Goal: Information Seeking & Learning: Learn about a topic

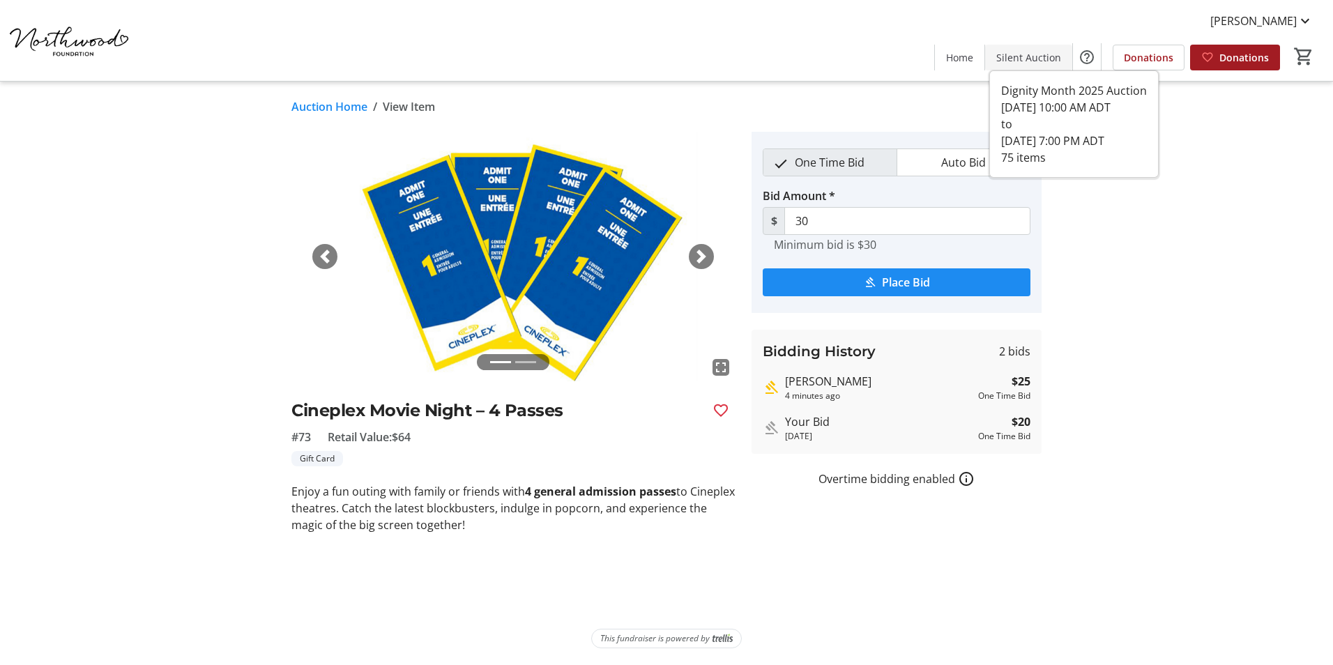
click at [1039, 63] on span "Silent Auction" at bounding box center [1028, 57] width 65 height 15
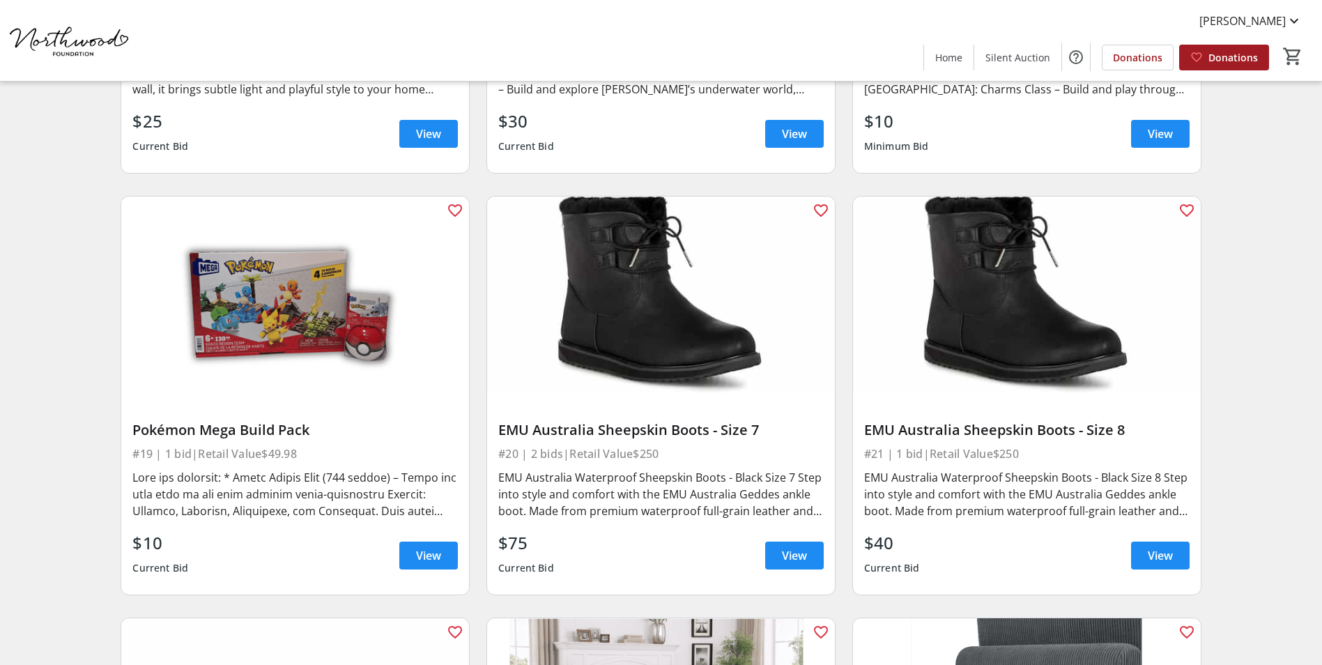
scroll to position [2579, 0]
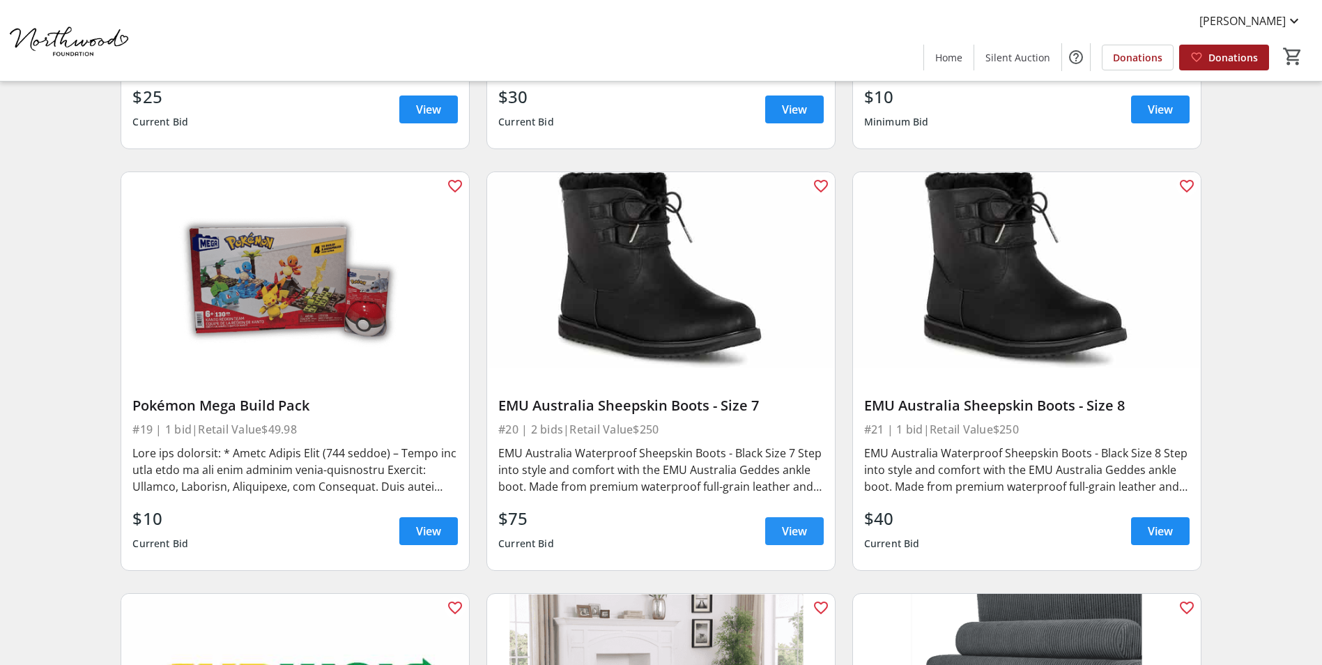
click at [793, 524] on span "View" at bounding box center [794, 531] width 25 height 17
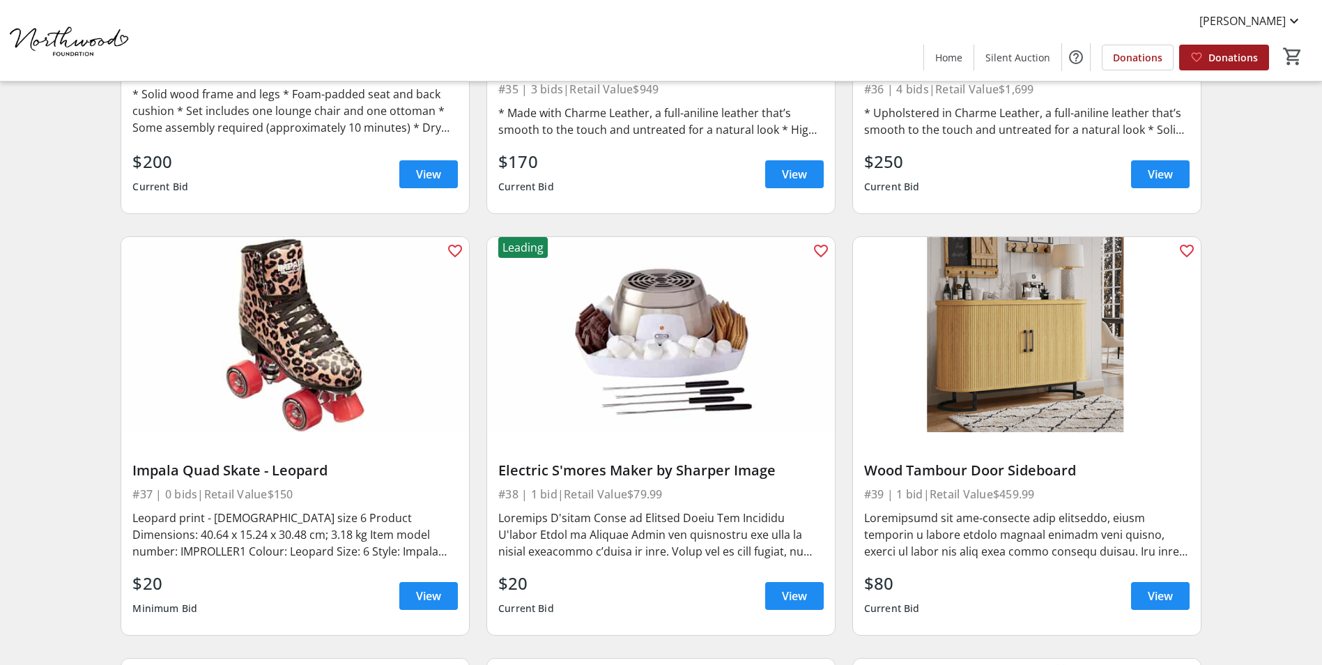
scroll to position [5297, 0]
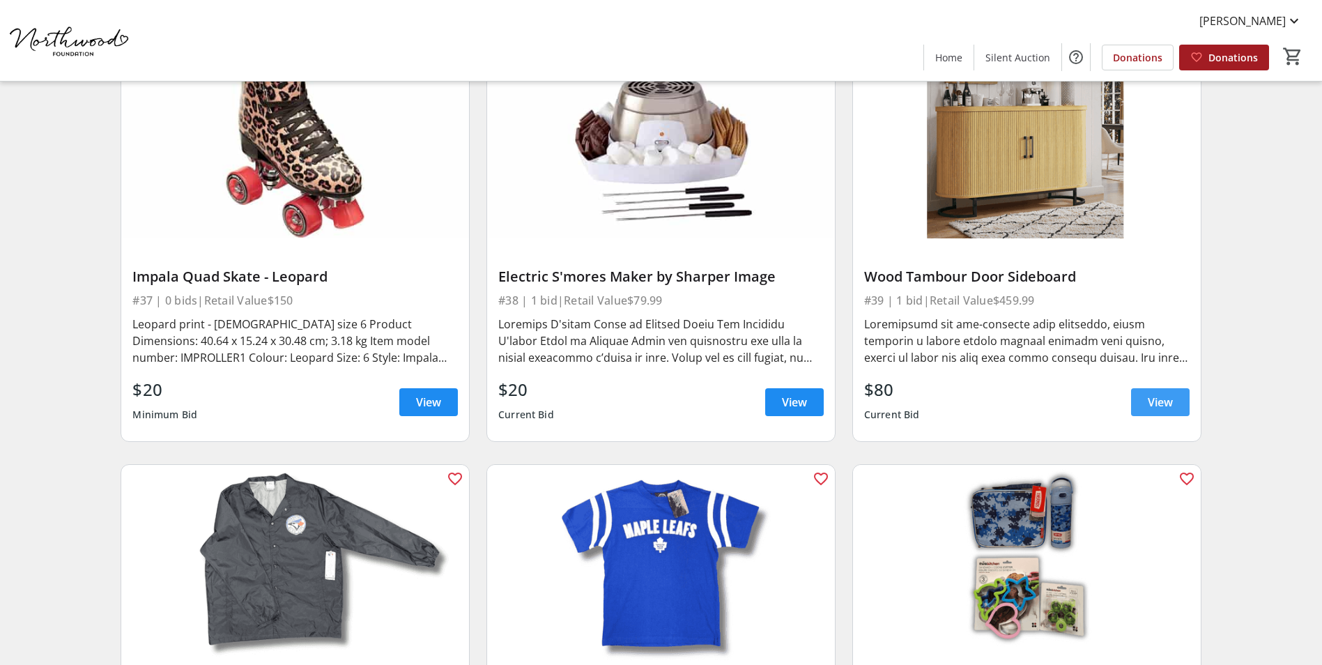
click at [1161, 406] on span "View" at bounding box center [1160, 402] width 25 height 17
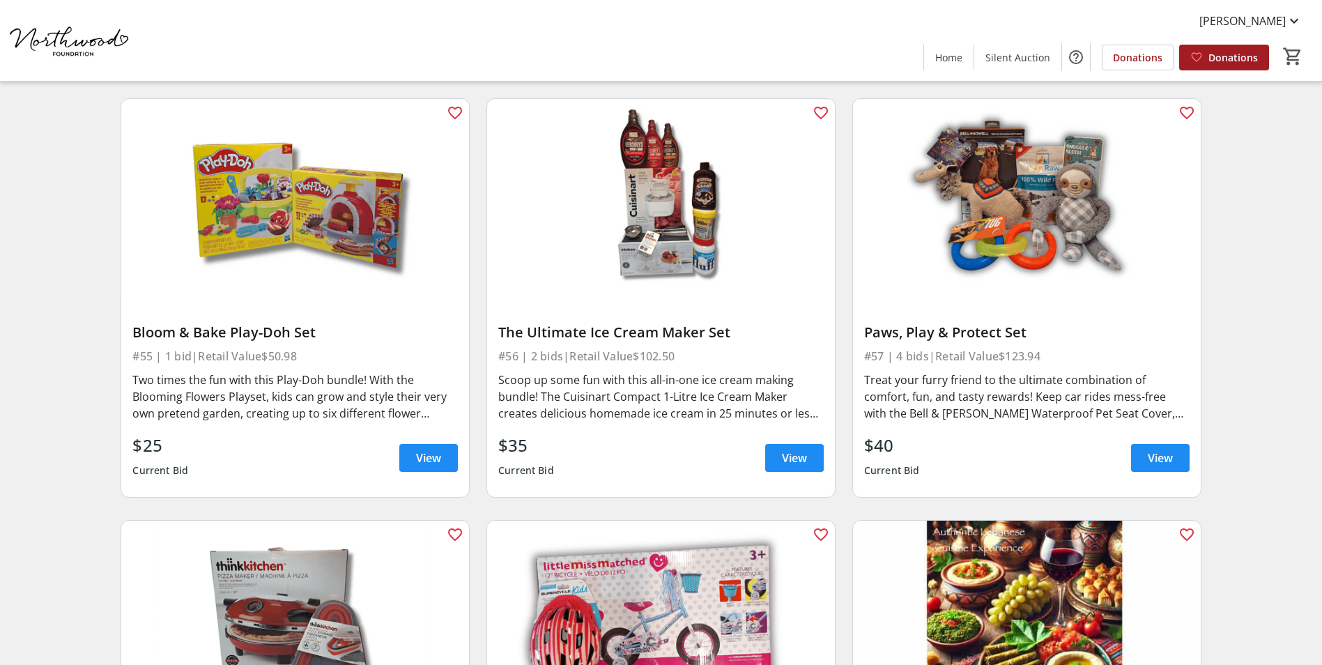
scroll to position [7876, 0]
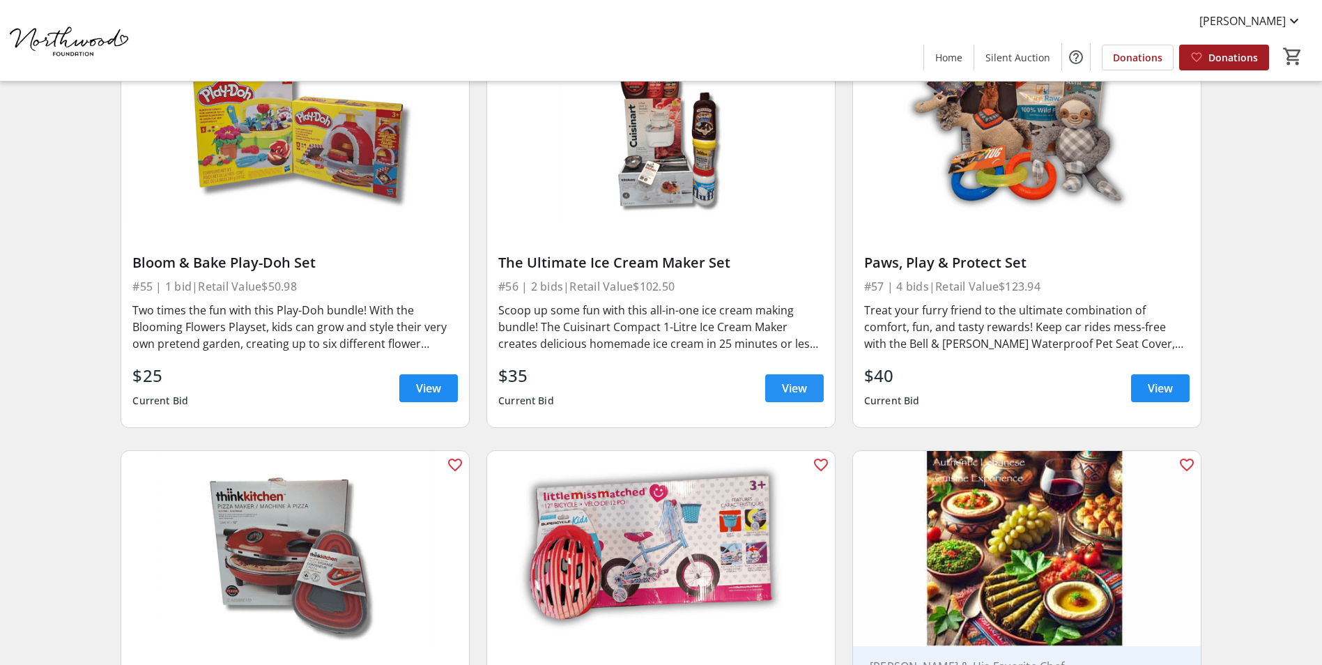
click at [792, 380] on span "View" at bounding box center [794, 388] width 25 height 17
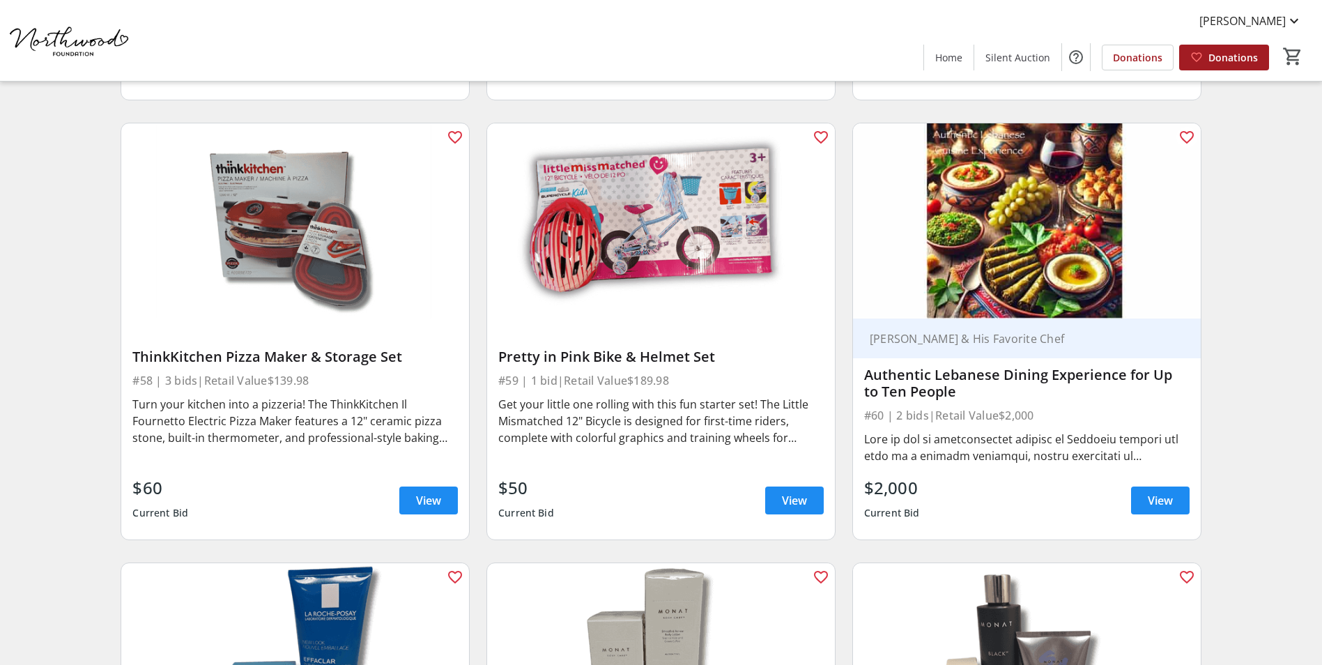
scroll to position [8225, 0]
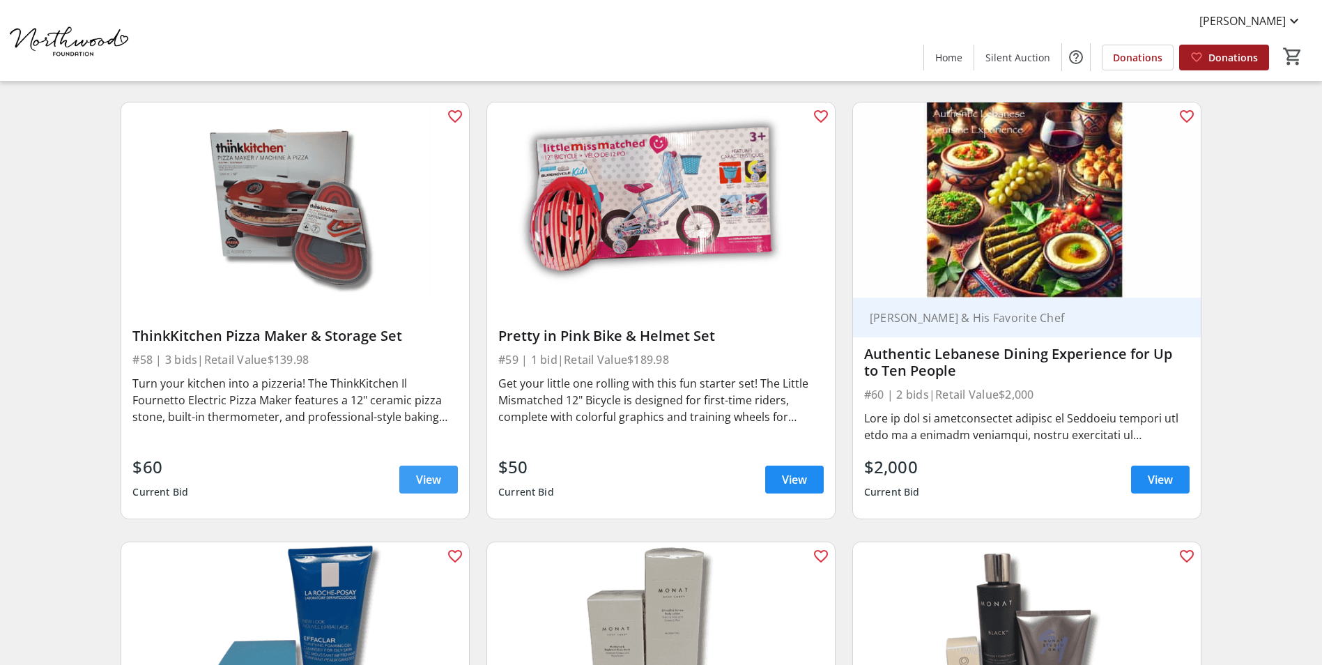
click at [431, 471] on span "View" at bounding box center [428, 479] width 25 height 17
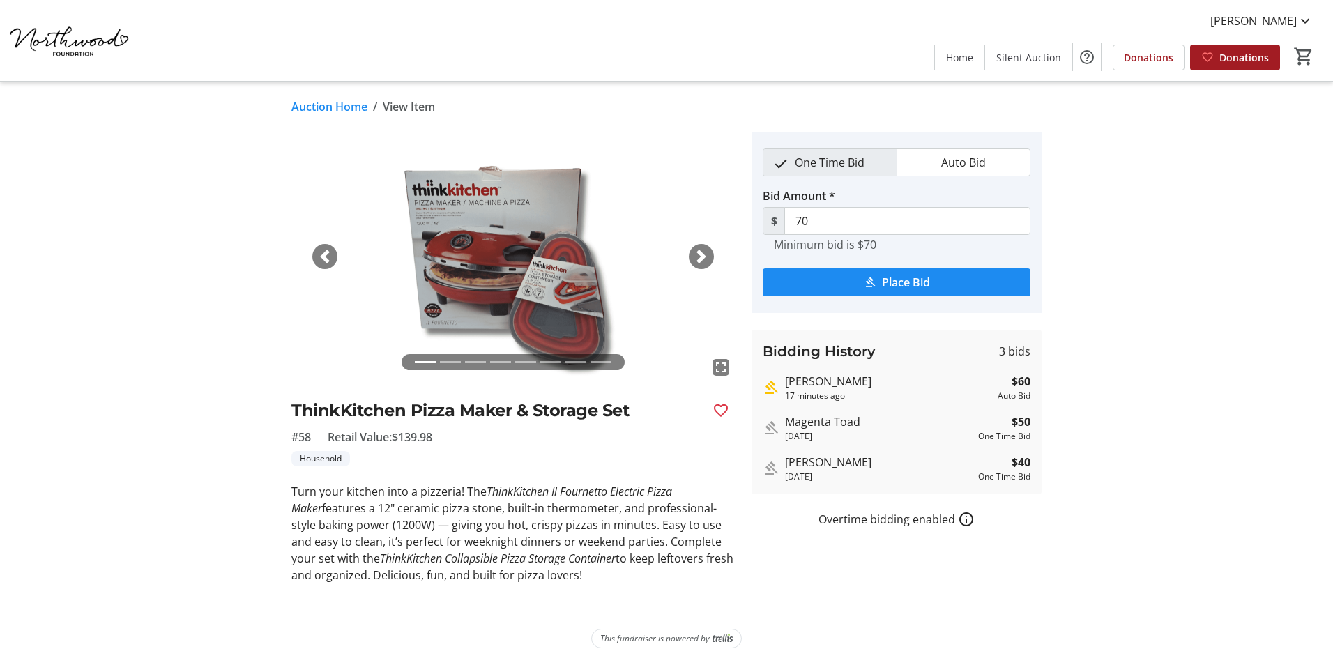
click at [700, 252] on span "button" at bounding box center [701, 257] width 14 height 14
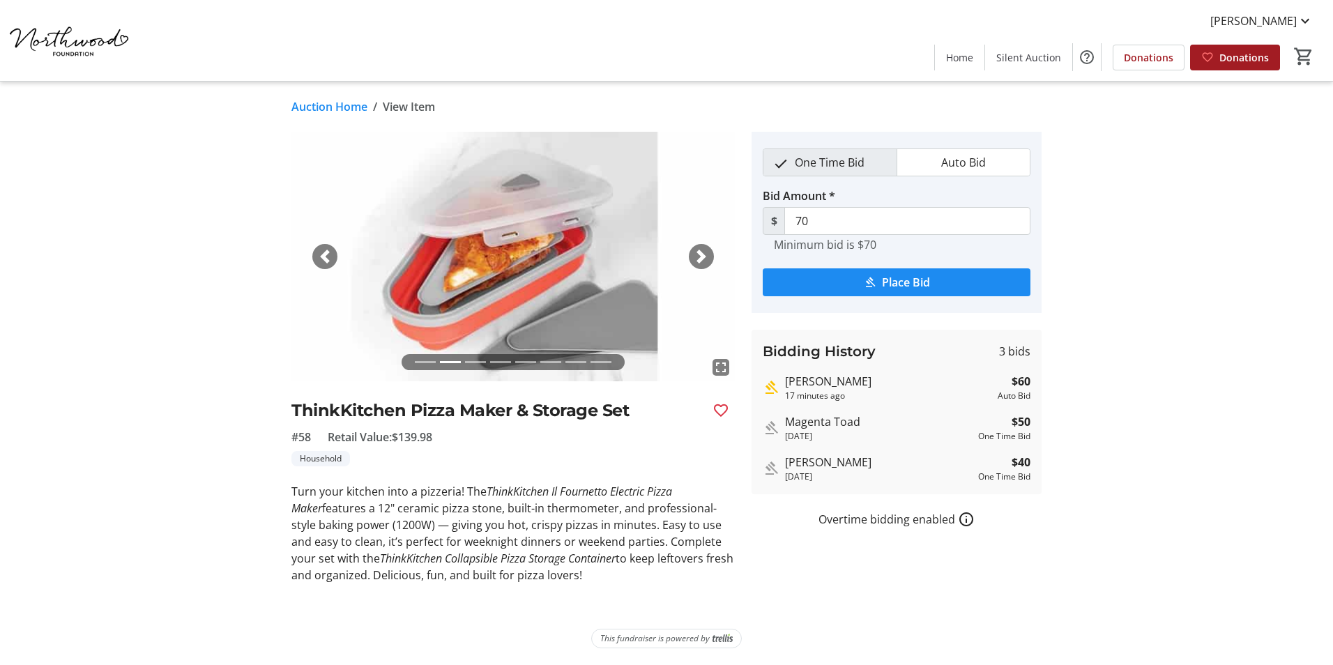
click at [700, 252] on span "button" at bounding box center [701, 257] width 14 height 14
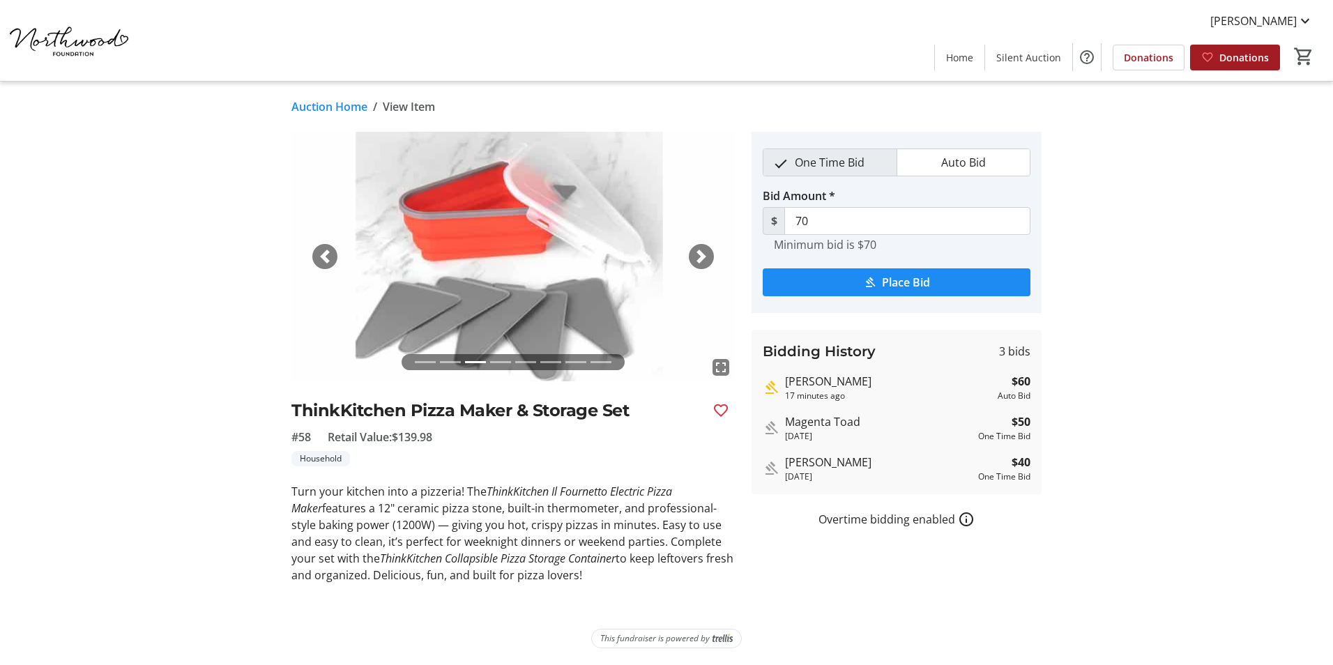
click at [700, 252] on span "button" at bounding box center [701, 257] width 14 height 14
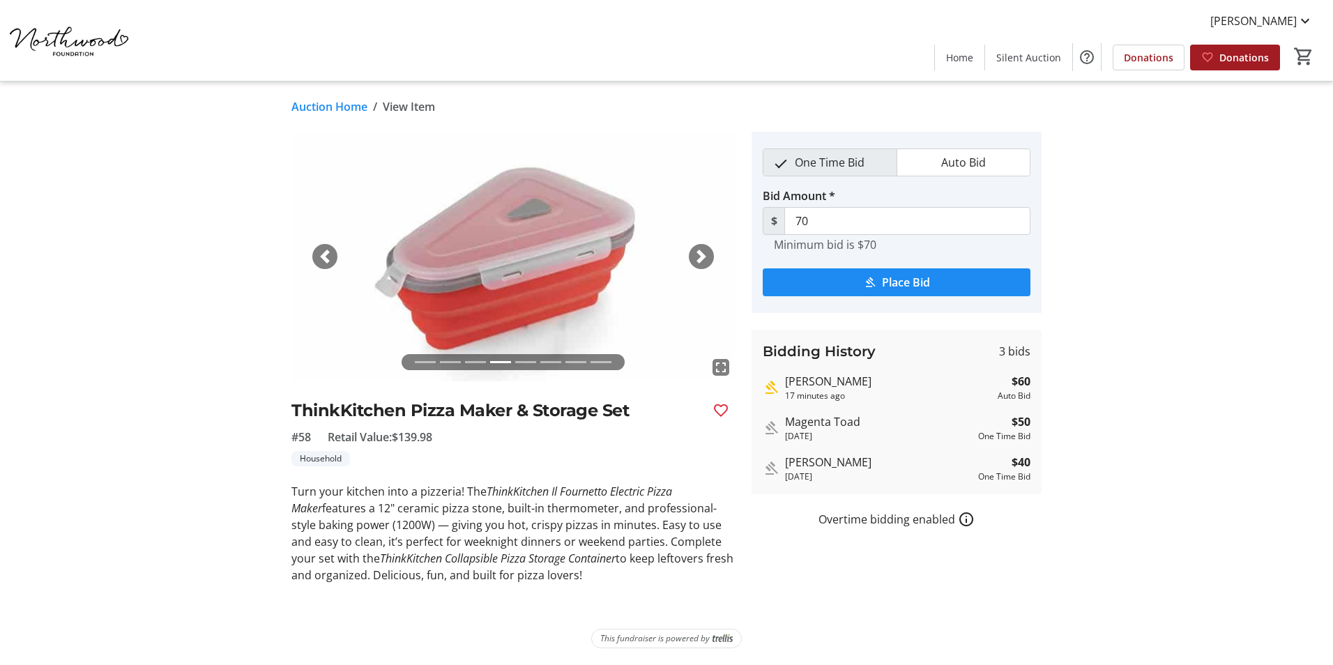
click at [700, 252] on span "button" at bounding box center [701, 257] width 14 height 14
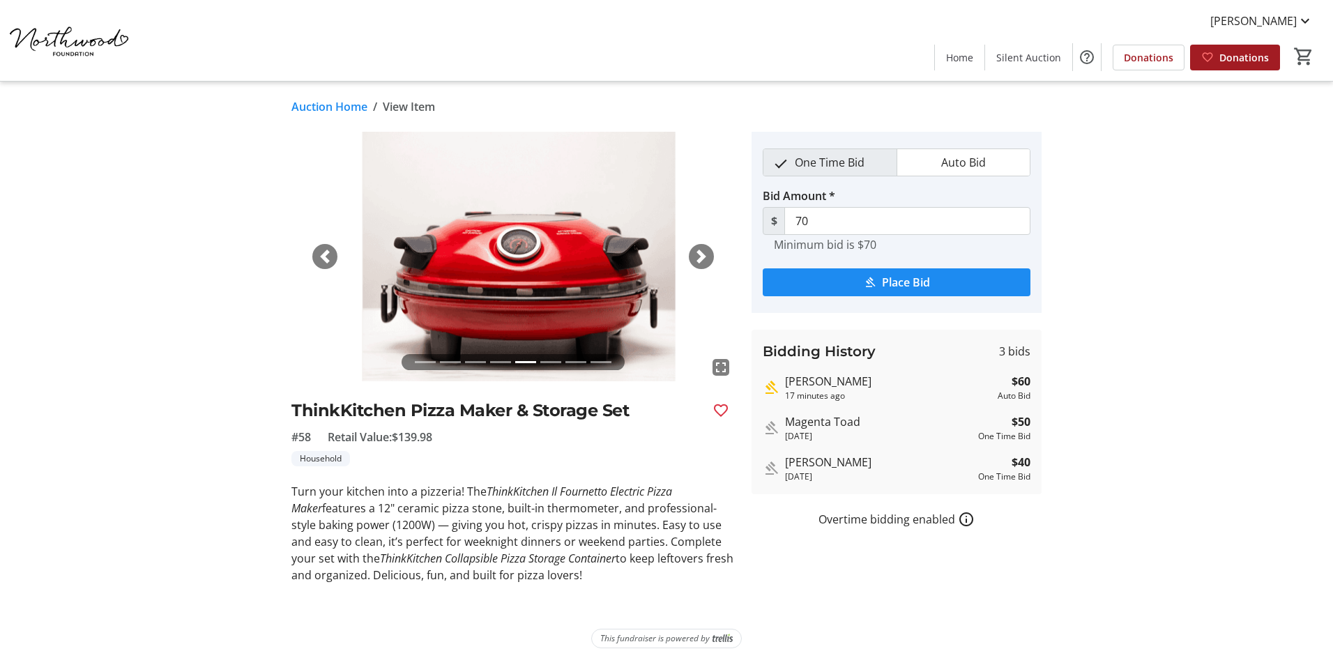
click at [700, 252] on span "button" at bounding box center [701, 257] width 14 height 14
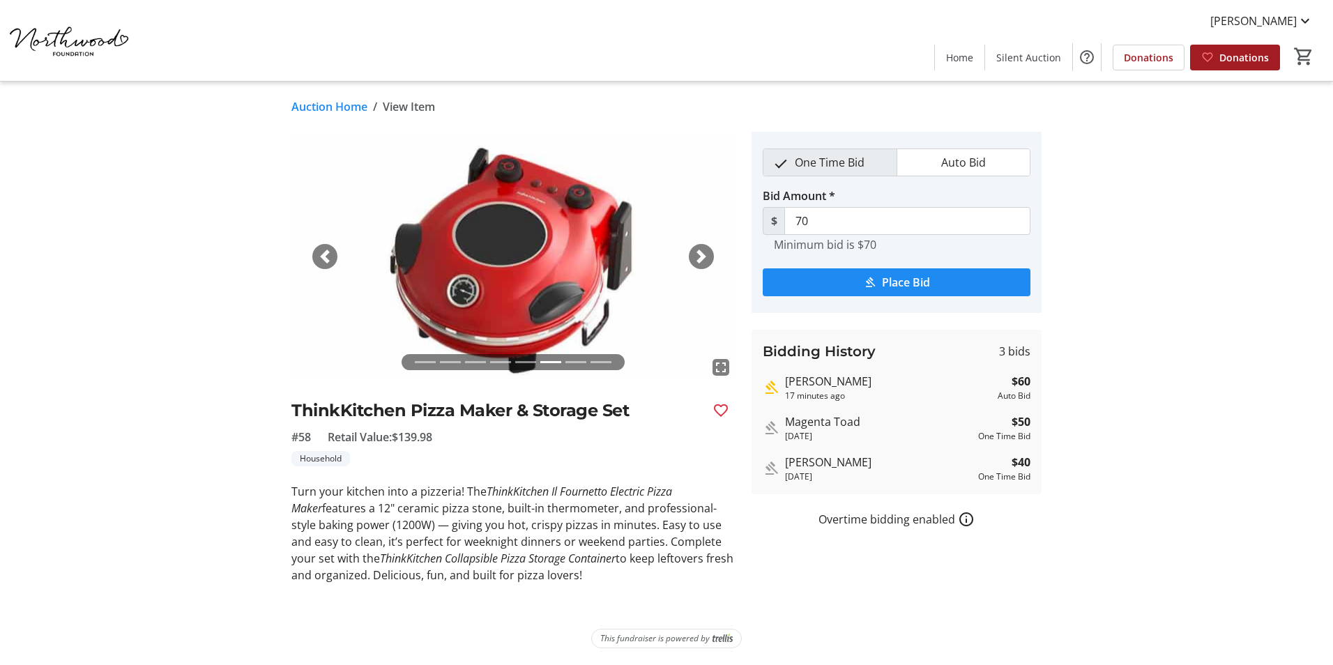
click at [700, 252] on span "button" at bounding box center [701, 257] width 14 height 14
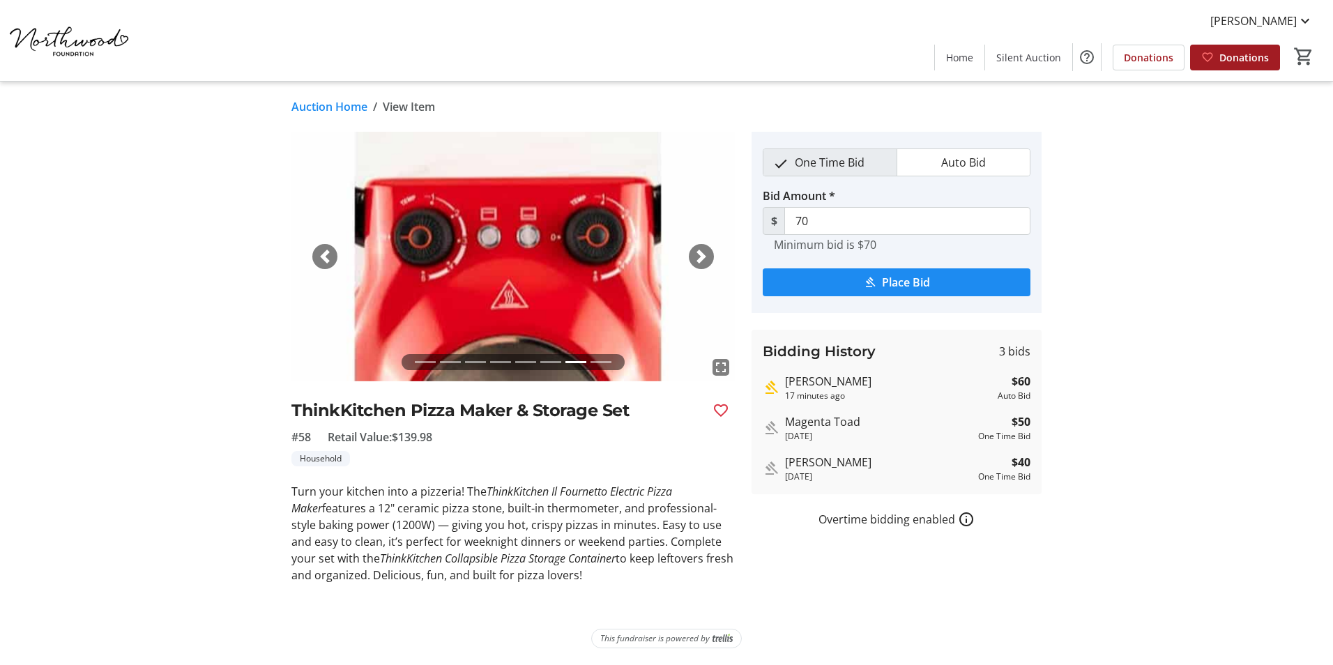
click at [700, 252] on span "button" at bounding box center [701, 257] width 14 height 14
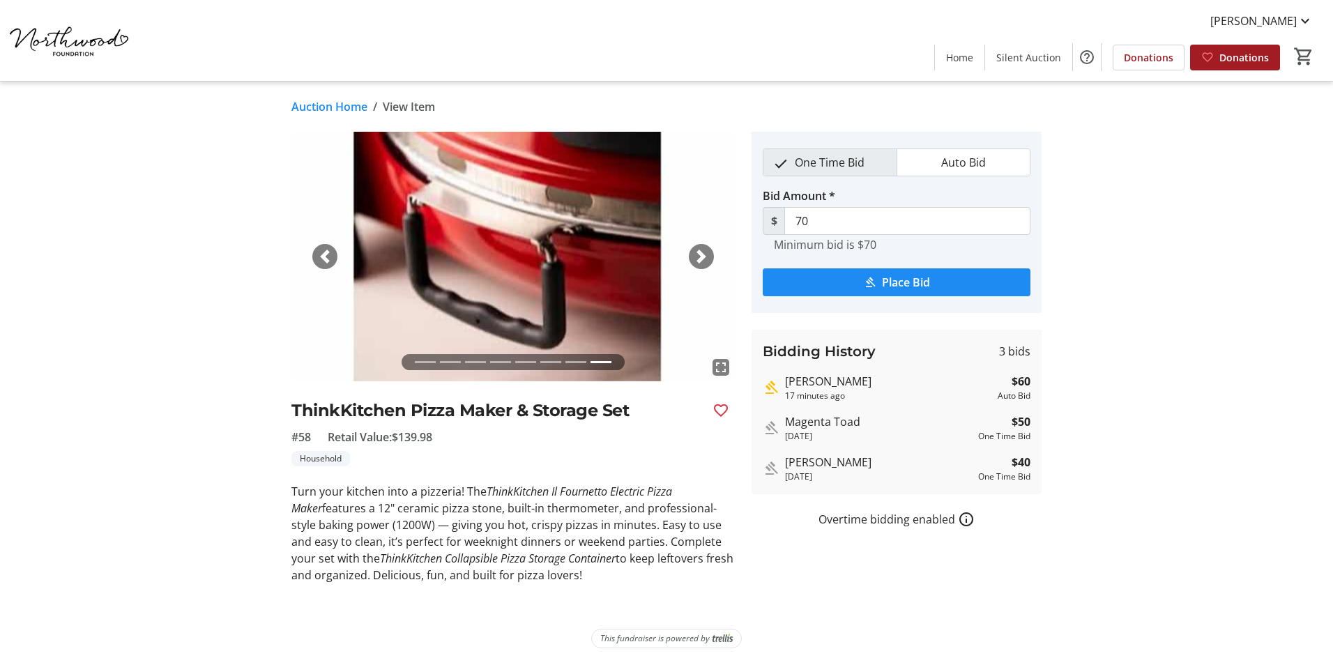
click at [700, 252] on span "button" at bounding box center [701, 257] width 14 height 14
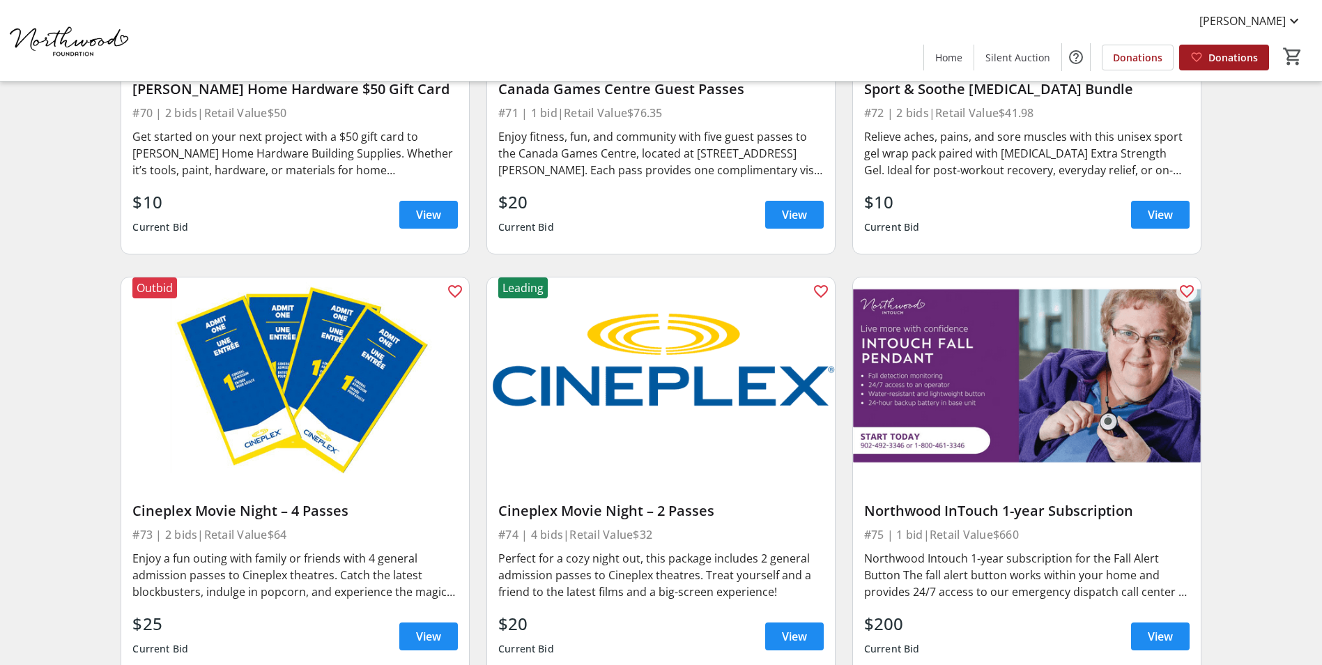
scroll to position [10212, 0]
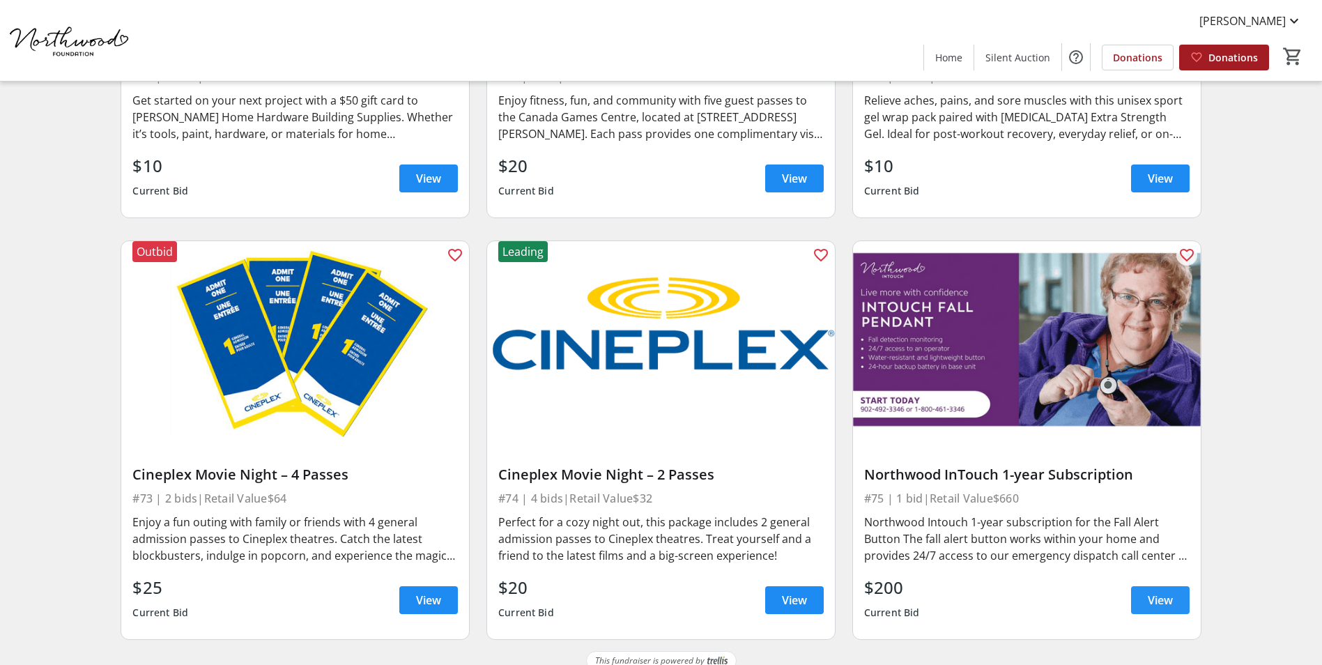
click at [1162, 592] on span "View" at bounding box center [1160, 600] width 25 height 17
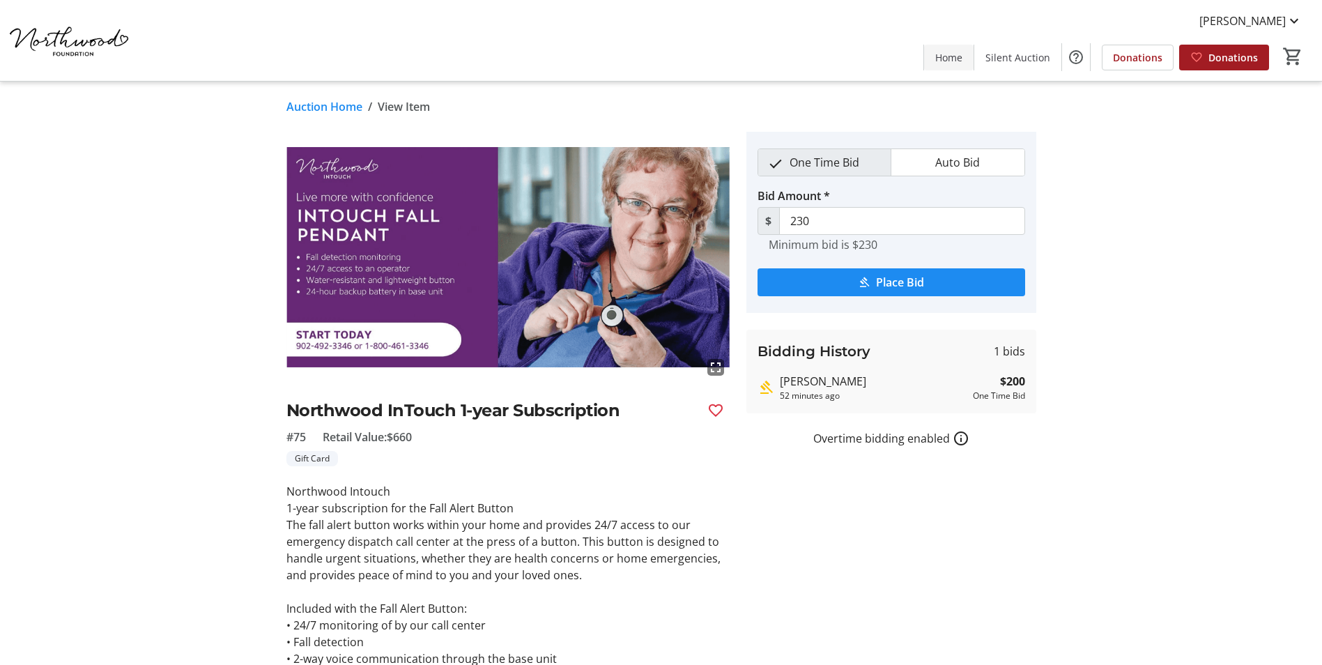
click at [956, 59] on span "Home" at bounding box center [948, 57] width 27 height 15
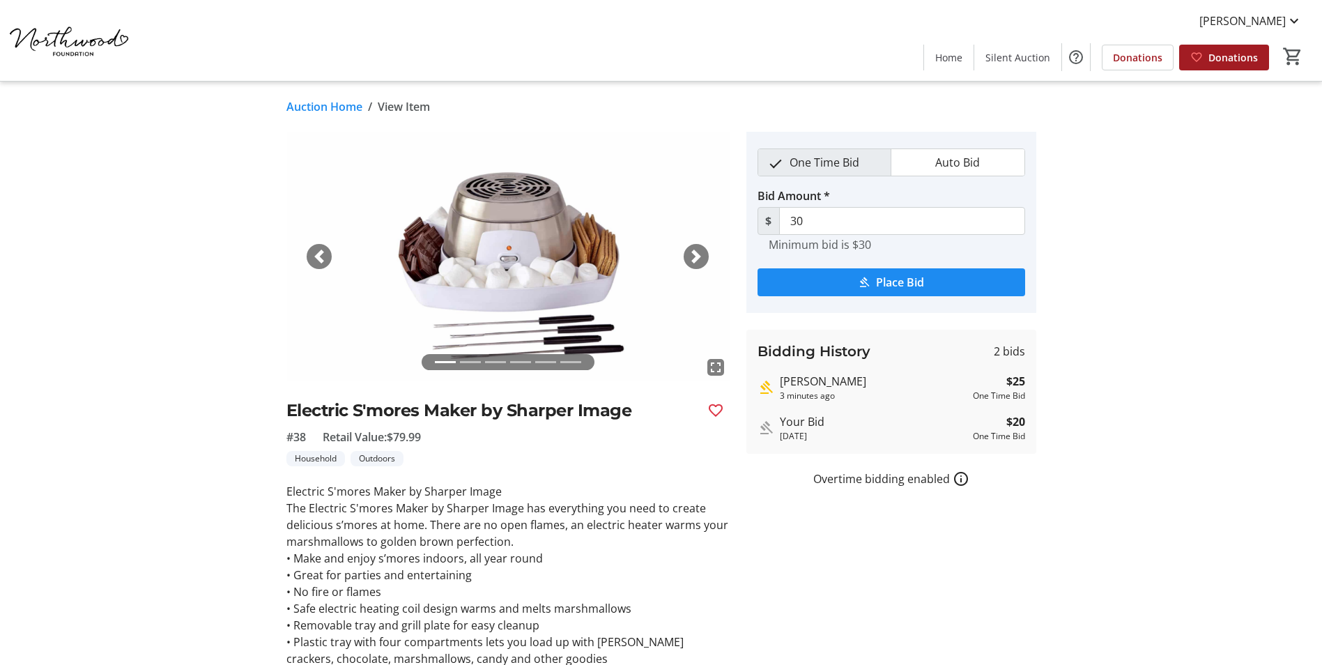
click at [698, 254] on span "button" at bounding box center [696, 257] width 14 height 14
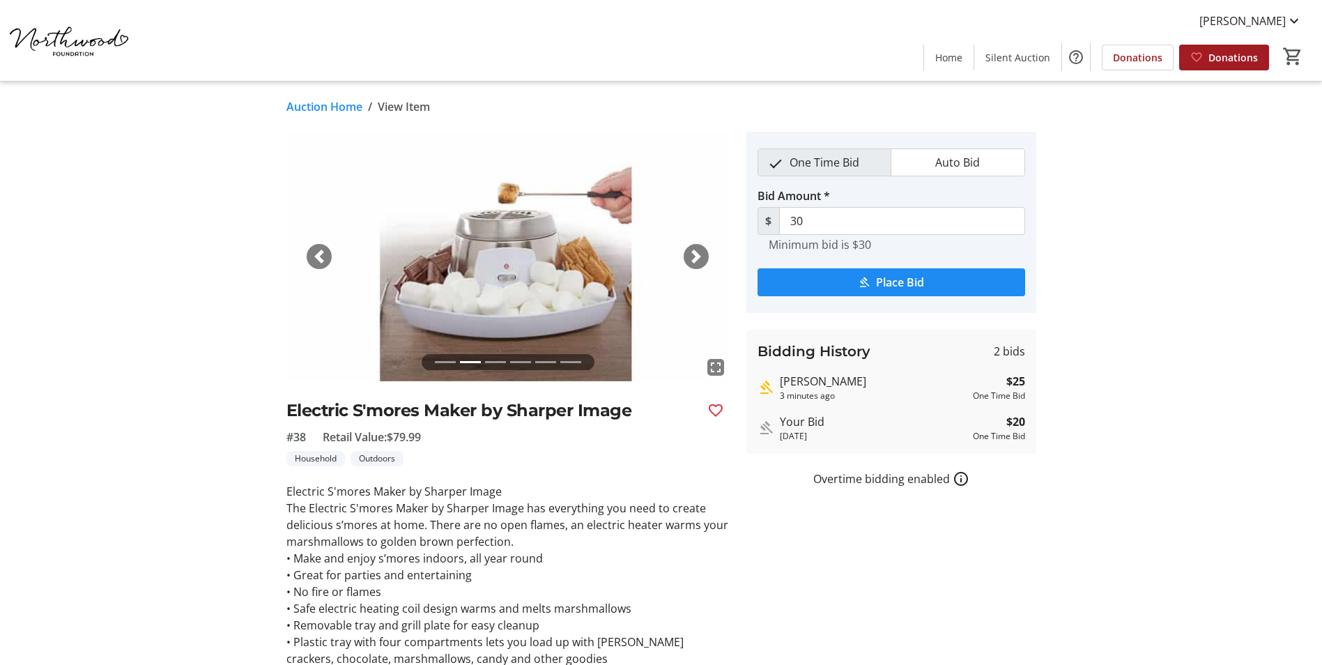
click at [698, 254] on span "button" at bounding box center [696, 257] width 14 height 14
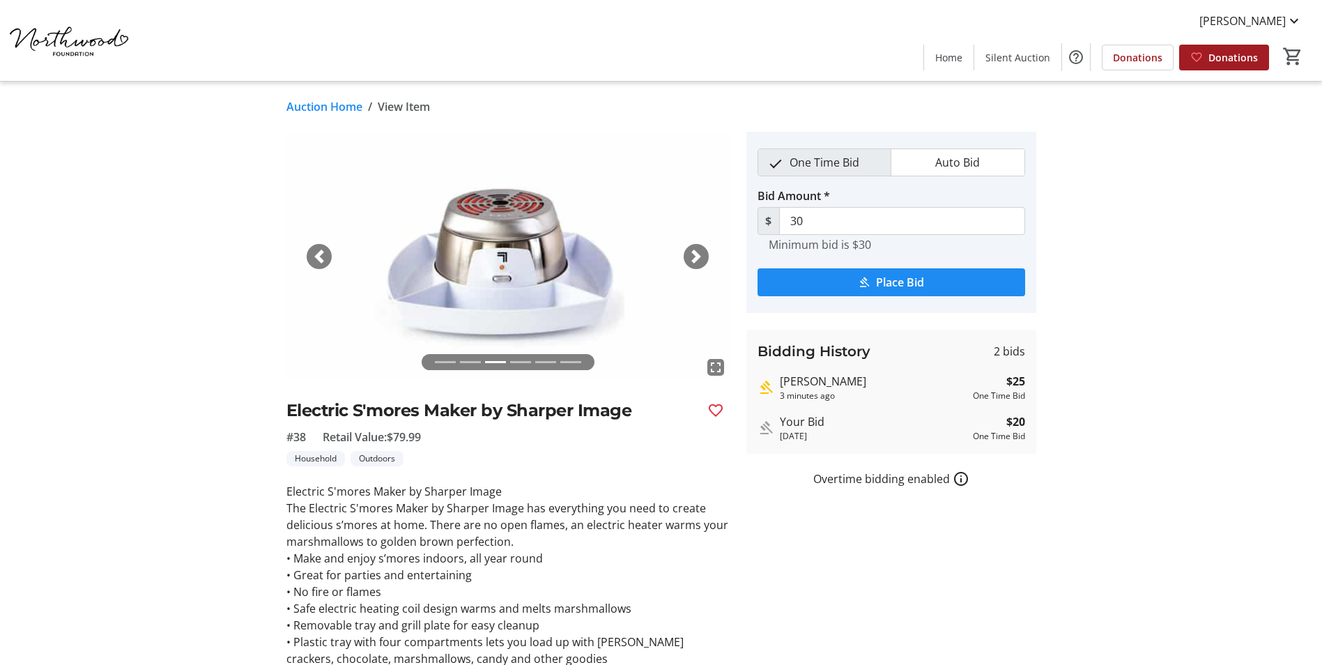
click at [698, 254] on span "button" at bounding box center [696, 257] width 14 height 14
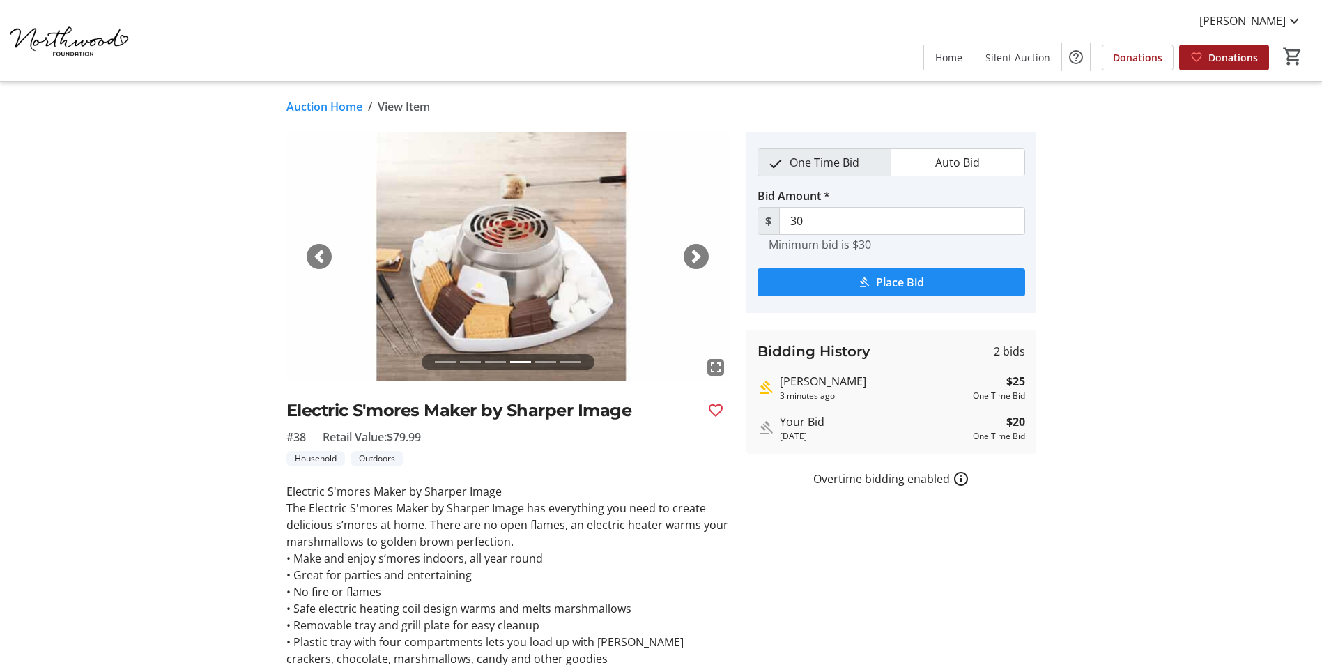
click at [698, 254] on span "button" at bounding box center [696, 257] width 14 height 14
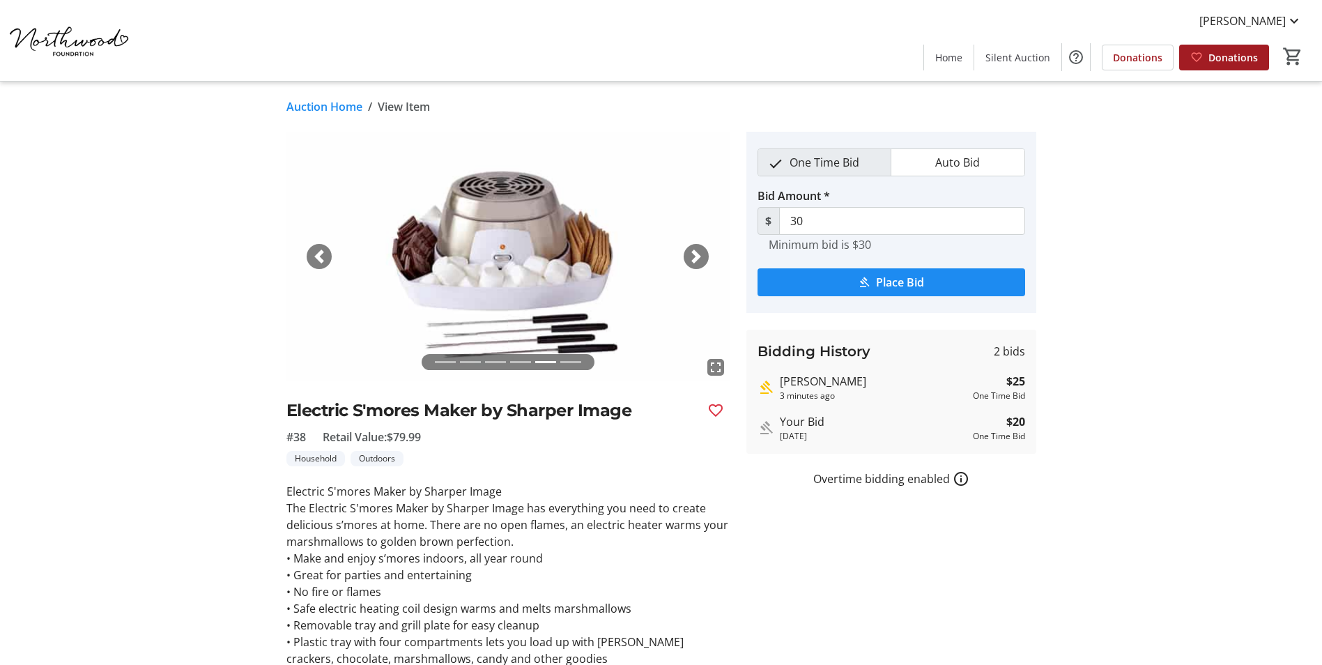
click at [698, 254] on span "button" at bounding box center [696, 257] width 14 height 14
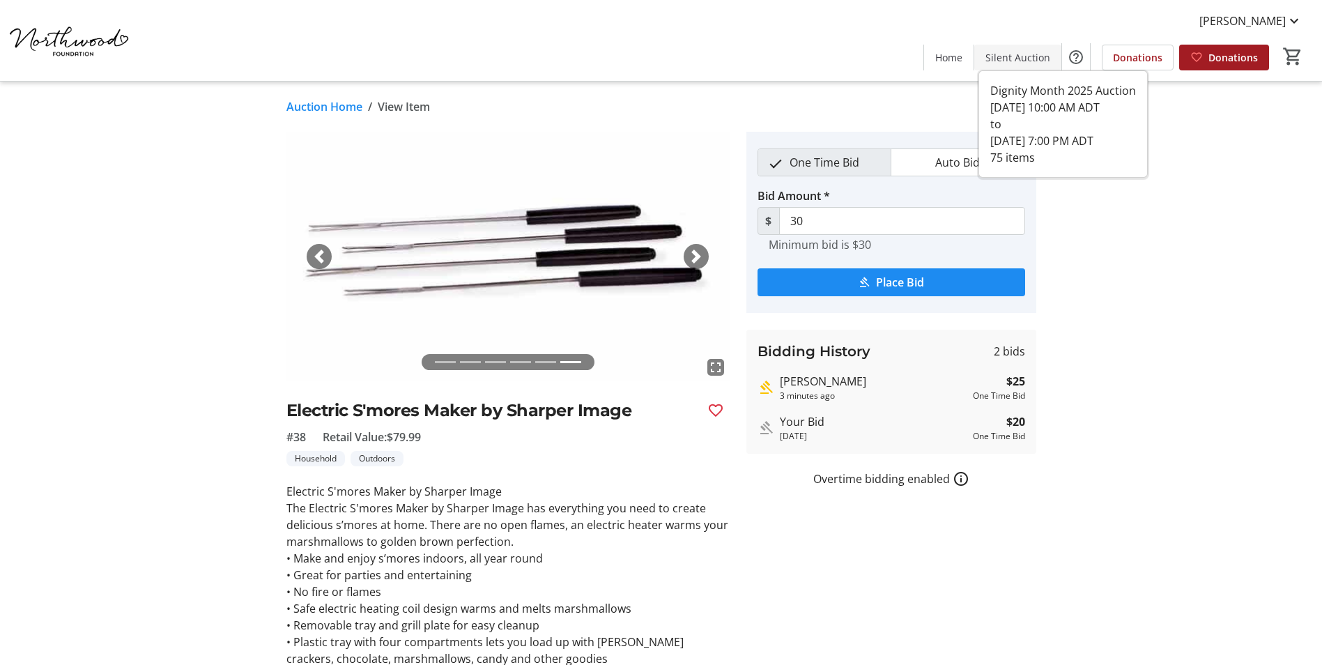
click at [1025, 52] on span "Silent Auction" at bounding box center [1018, 57] width 65 height 15
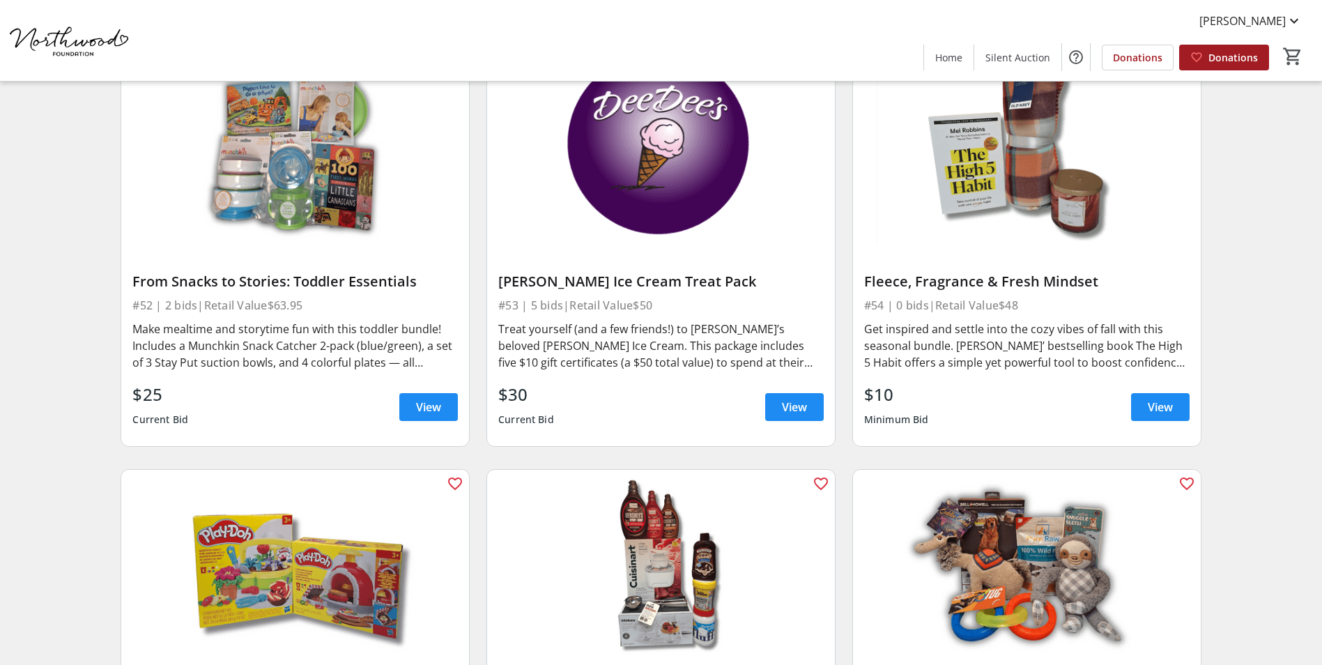
scroll to position [7458, 0]
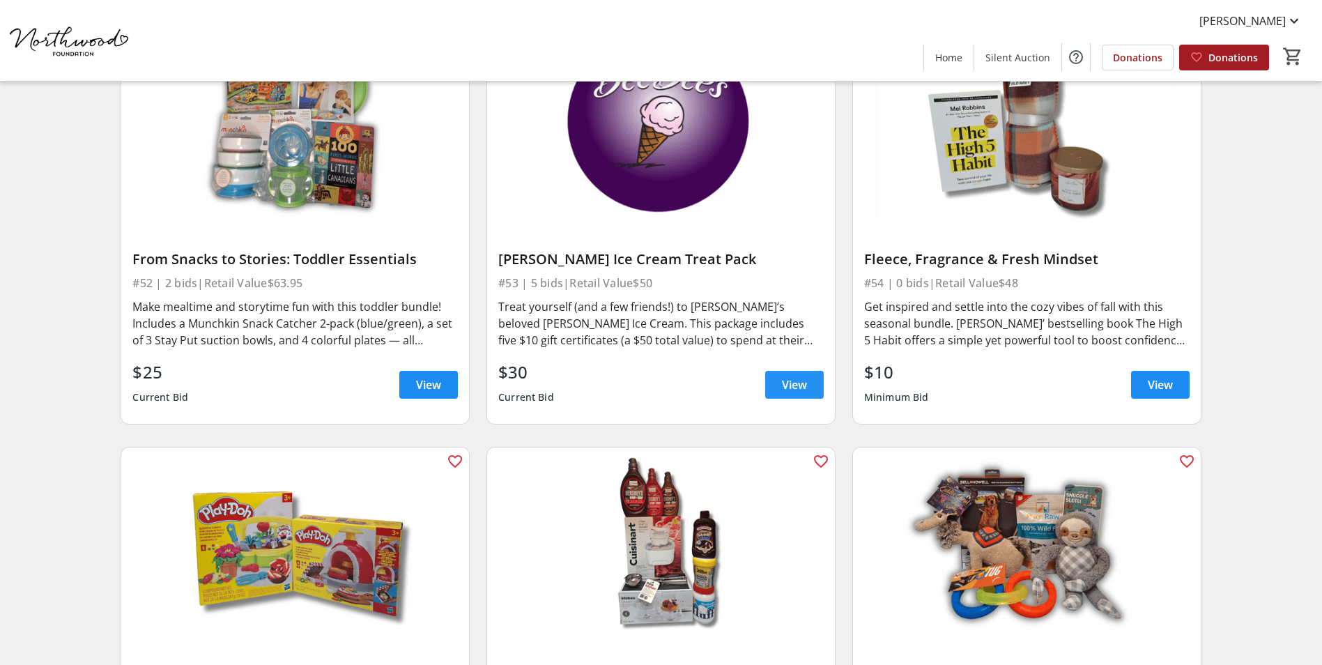
click at [798, 376] on span "View" at bounding box center [794, 384] width 25 height 17
